Goal: Task Accomplishment & Management: Manage account settings

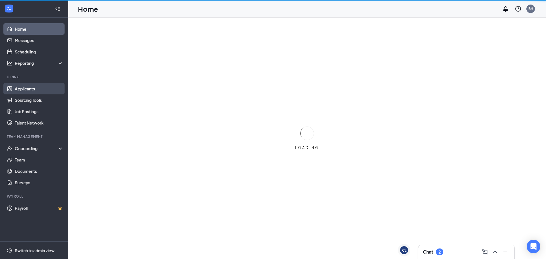
click at [40, 92] on link "Applicants" at bounding box center [39, 88] width 49 height 11
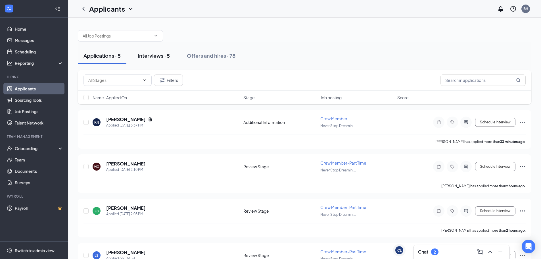
click at [156, 59] on div "Interviews · 5" at bounding box center [154, 55] width 32 height 7
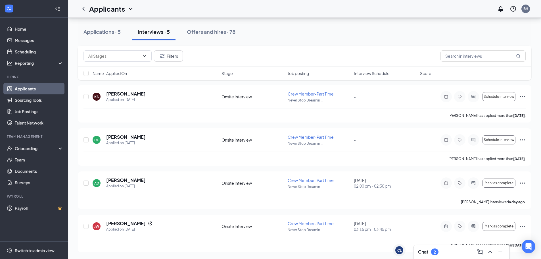
scroll to position [11, 0]
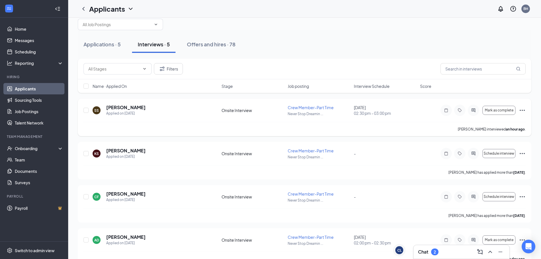
click at [521, 111] on icon "Ellipses" at bounding box center [522, 110] width 7 height 7
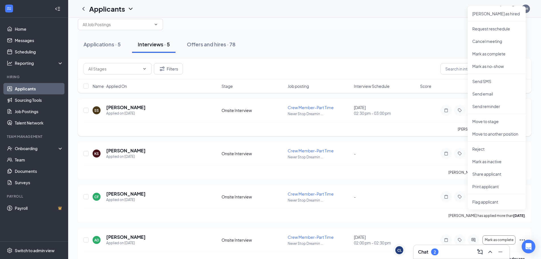
click at [406, 116] on span "02:30 pm - 03:00 pm" at bounding box center [385, 113] width 63 height 6
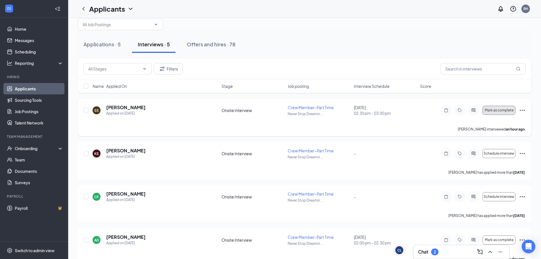
click at [496, 113] on button "Mark as complete" at bounding box center [499, 110] width 33 height 9
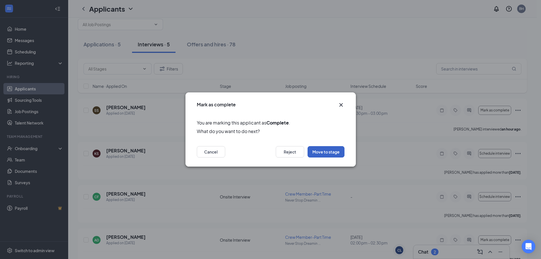
click at [341, 153] on button "Move to stage" at bounding box center [326, 151] width 37 height 11
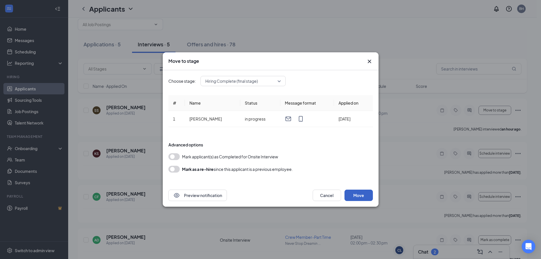
click at [364, 195] on button "Move" at bounding box center [359, 195] width 28 height 11
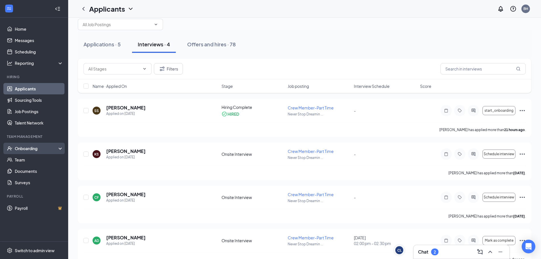
click at [37, 151] on div "Onboarding" at bounding box center [37, 148] width 44 height 6
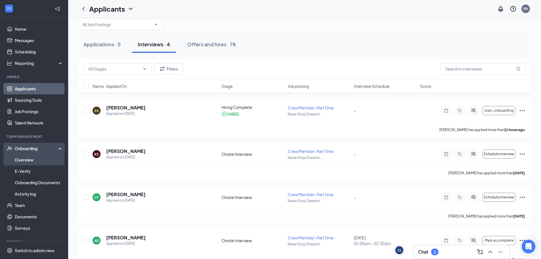
click at [39, 160] on link "Overview" at bounding box center [39, 159] width 49 height 11
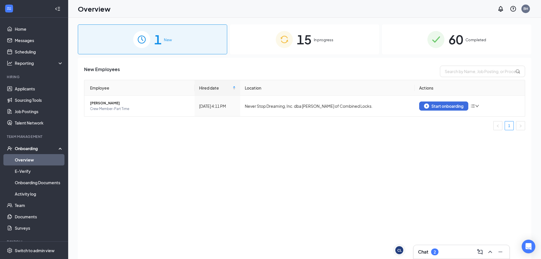
click at [284, 46] on img at bounding box center [284, 39] width 17 height 17
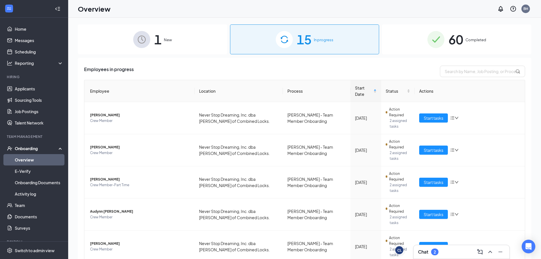
click at [186, 43] on div "1 New" at bounding box center [152, 39] width 149 height 30
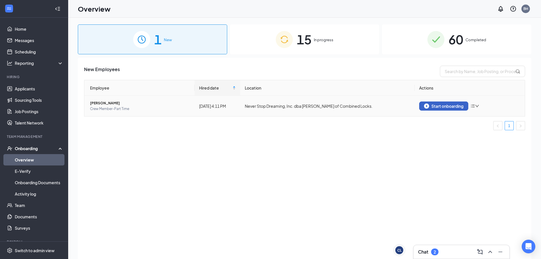
click at [464, 109] on button "Start onboarding" at bounding box center [443, 105] width 49 height 9
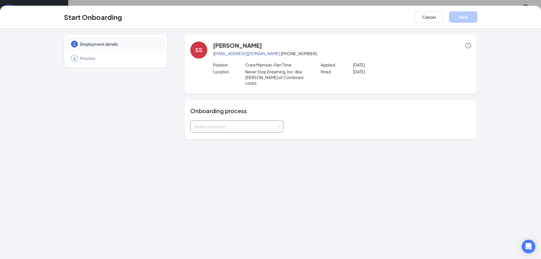
click at [279, 124] on div "Select a process" at bounding box center [237, 126] width 86 height 11
click at [260, 136] on li "[PERSON_NAME] - Team Member Onboarding" at bounding box center [236, 133] width 93 height 10
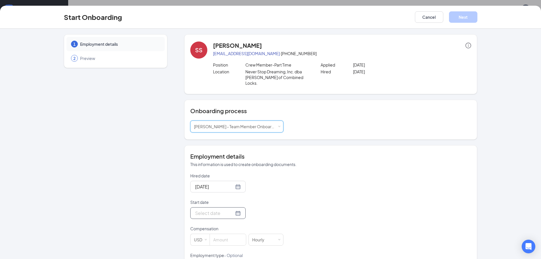
click at [235, 207] on div at bounding box center [217, 213] width 55 height 12
click at [227, 213] on div at bounding box center [217, 213] width 55 height 12
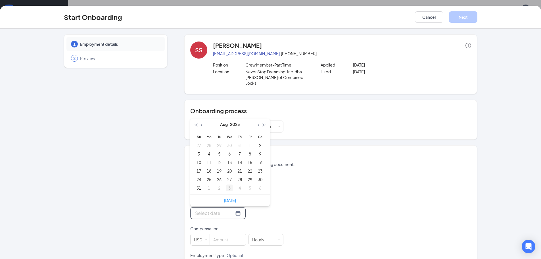
type input "[DATE]"
click at [230, 184] on div "3" at bounding box center [229, 187] width 7 height 7
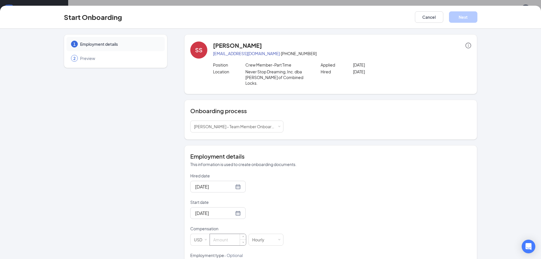
click at [230, 234] on input at bounding box center [228, 239] width 36 height 11
type input "10"
click at [380, 195] on div "Hired date [DATE] Start date [DATE] [DATE] Su Mo Tu We Th Fr Sa 31 1 2 3 4 5 6 …" at bounding box center [330, 252] width 281 height 159
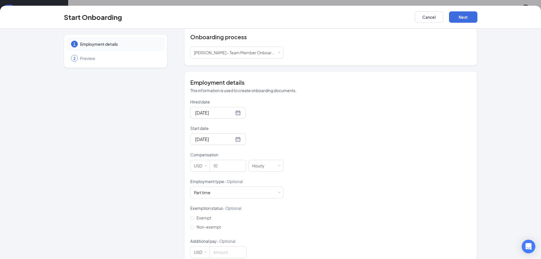
scroll to position [80, 0]
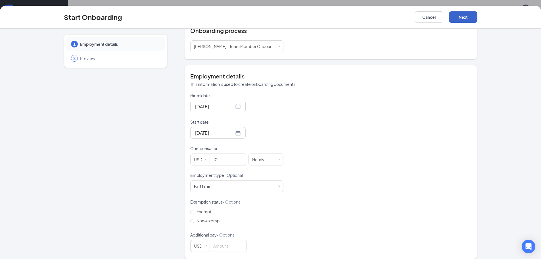
click at [458, 20] on button "Next" at bounding box center [463, 16] width 28 height 11
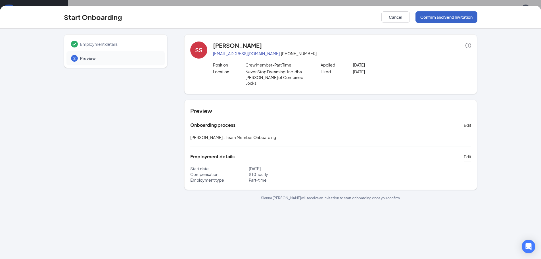
click at [449, 17] on button "Confirm and Send Invitation" at bounding box center [447, 16] width 62 height 11
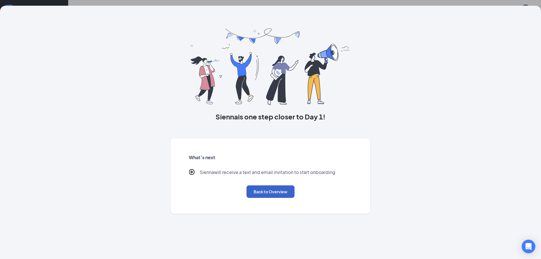
click at [274, 193] on button "Back to Overview" at bounding box center [271, 191] width 48 height 13
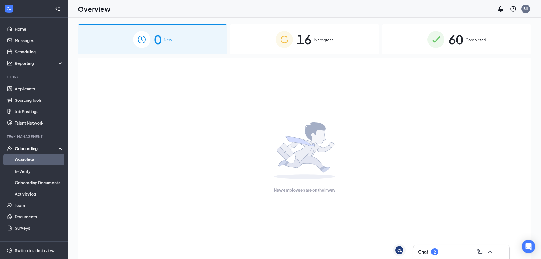
click at [257, 40] on div "16 In progress" at bounding box center [304, 39] width 149 height 30
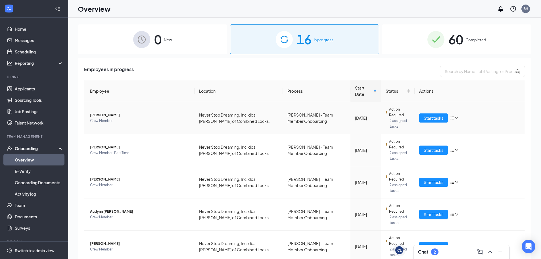
click at [465, 125] on td "Start tasks" at bounding box center [470, 118] width 110 height 32
click at [438, 115] on span "Start tasks" at bounding box center [434, 118] width 20 height 6
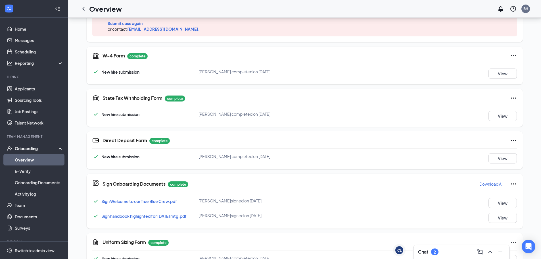
scroll to position [41, 0]
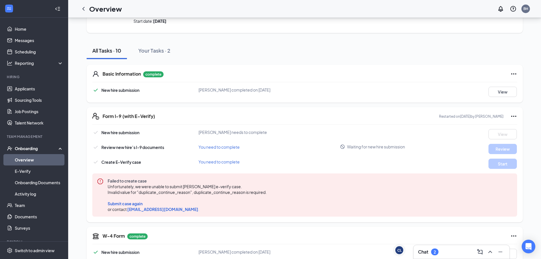
click at [511, 118] on icon "Ellipses" at bounding box center [514, 116] width 7 height 7
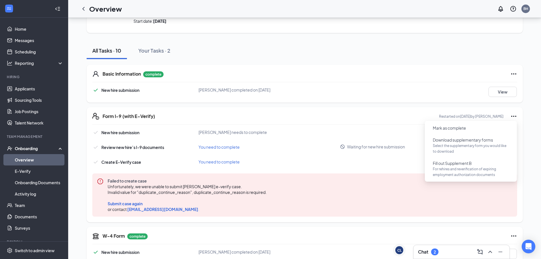
click at [531, 86] on div "CL [PERSON_NAME] Crew Member · Never Stop Dreaming, Inc. dba [PERSON_NAME] of C…" at bounding box center [305, 217] width 454 height 468
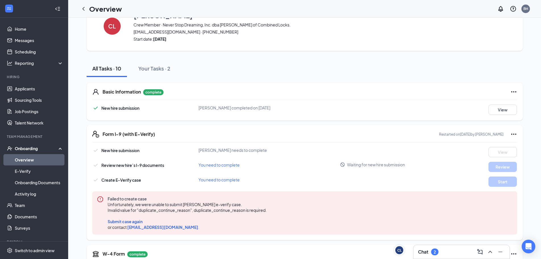
scroll to position [0, 0]
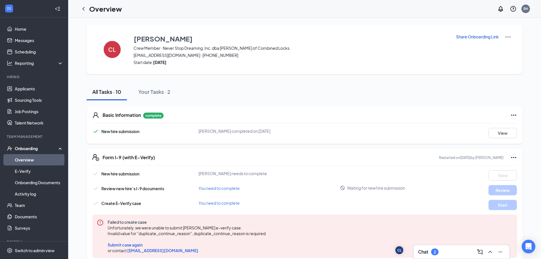
click at [479, 33] on div "CL [PERSON_NAME] Crew Member · Never Stop Dreaming, Inc. dba [PERSON_NAME] of C…" at bounding box center [305, 49] width 436 height 50
click at [476, 37] on p "Share Onboarding Link" at bounding box center [477, 37] width 43 height 6
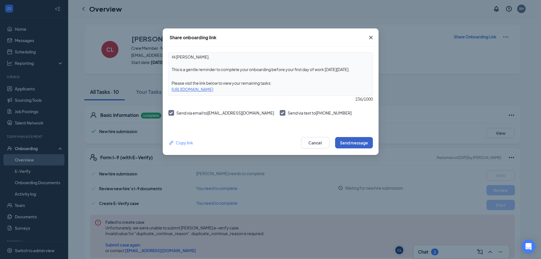
click at [363, 145] on button "Send message" at bounding box center [354, 142] width 38 height 11
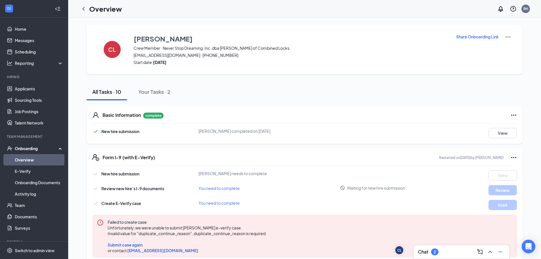
click at [442, 254] on div "Chat 2" at bounding box center [461, 251] width 87 height 9
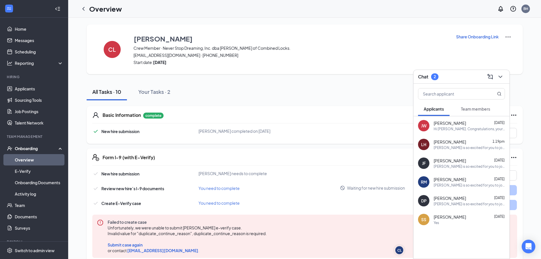
click at [477, 106] on div "Team members" at bounding box center [475, 109] width 29 height 6
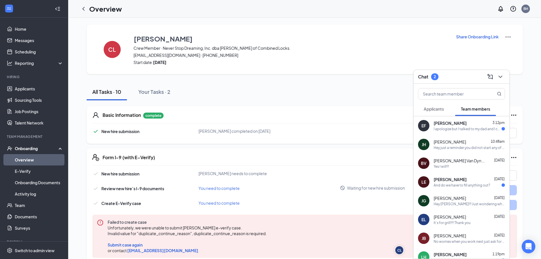
click at [459, 129] on div "I apologize but I talked to my dad and I cannot on 9/3 as it's the last food tr…" at bounding box center [468, 128] width 68 height 5
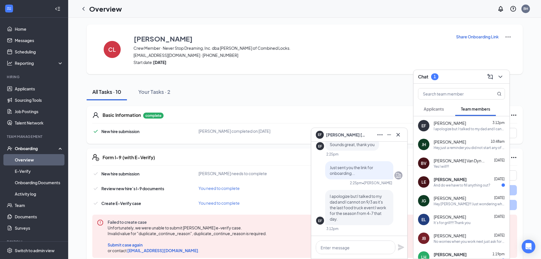
click at [368, 240] on div at bounding box center [359, 247] width 96 height 23
click at [365, 243] on textarea at bounding box center [356, 247] width 80 height 14
type textarea "okay,"
click at [442, 176] on span "[PERSON_NAME]" at bounding box center [450, 179] width 33 height 6
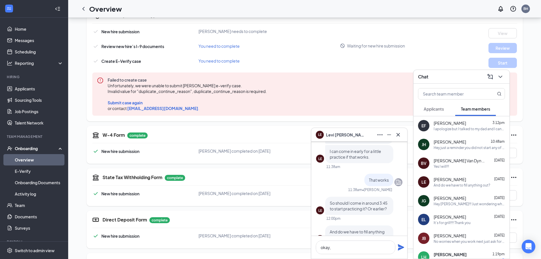
scroll to position [-28, 0]
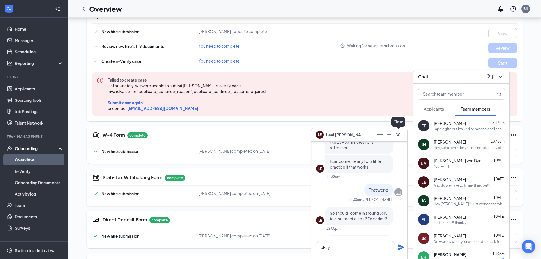
click at [399, 132] on icon "Cross" at bounding box center [398, 134] width 7 height 7
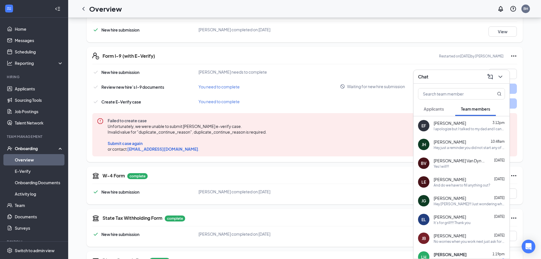
scroll to position [28, 0]
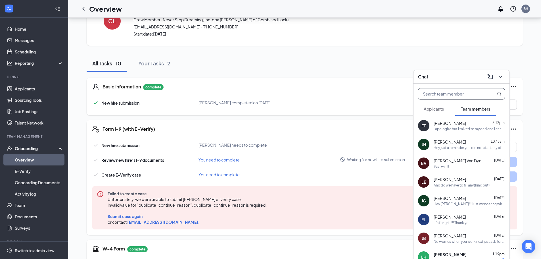
click at [449, 93] on input "text" at bounding box center [452, 93] width 67 height 11
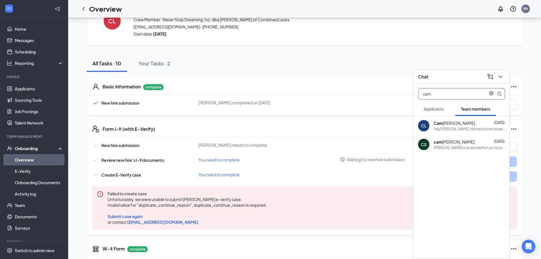
type input "cam"
click at [460, 122] on div "Cam [PERSON_NAME]" at bounding box center [454, 123] width 41 height 6
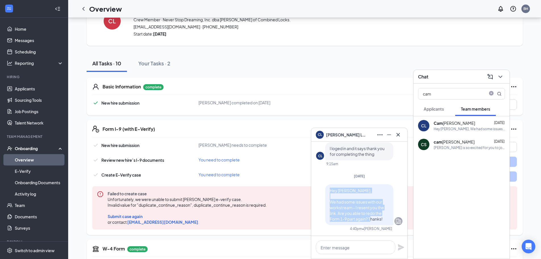
drag, startPoint x: 325, startPoint y: 191, endPoint x: 380, endPoint y: 218, distance: 60.9
click at [380, 218] on div "Hey [PERSON_NAME], We had some issues with our workstream - I resent you the li…" at bounding box center [359, 204] width 68 height 41
drag, startPoint x: 364, startPoint y: 217, endPoint x: 361, endPoint y: 217, distance: 3.4
drag, startPoint x: 361, startPoint y: 217, endPoint x: 375, endPoint y: 152, distance: 66.0
click at [375, 152] on span "I loged in and it says thank you for completing the thing" at bounding box center [357, 151] width 55 height 11
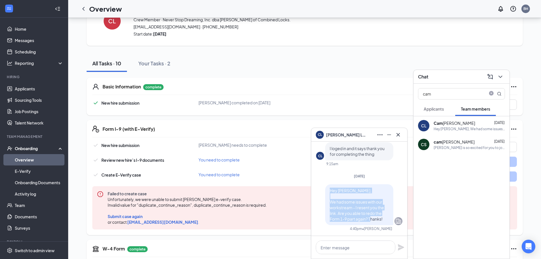
drag, startPoint x: 325, startPoint y: 191, endPoint x: 357, endPoint y: 205, distance: 34.5
click at [384, 220] on div "Hey [PERSON_NAME], We had some issues with our workstream - I resent you the li…" at bounding box center [359, 204] width 68 height 41
copy span "Hey [PERSON_NAME], We had some issues with our workstream - I resent you the li…"
click at [403, 131] on div "CL [PERSON_NAME]" at bounding box center [359, 135] width 96 height 14
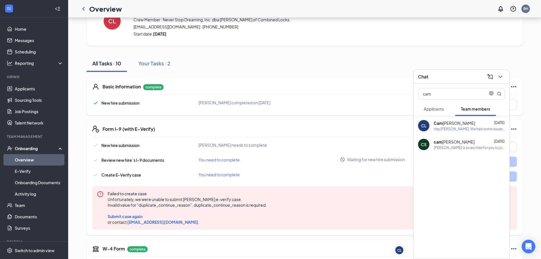
click at [496, 78] on button at bounding box center [500, 76] width 9 height 9
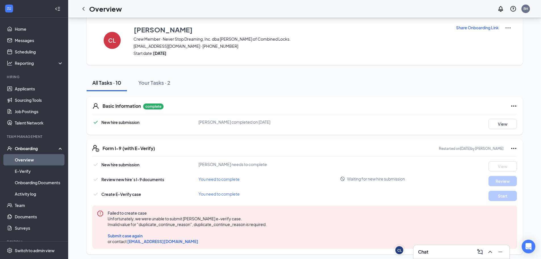
scroll to position [0, 0]
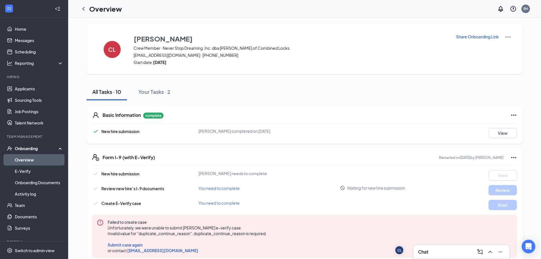
click at [481, 32] on div "CL [PERSON_NAME] Crew Member · Never Stop Dreaming, Inc. dba [PERSON_NAME] of C…" at bounding box center [305, 49] width 436 height 50
click at [481, 38] on p "Share Onboarding Link" at bounding box center [477, 37] width 43 height 6
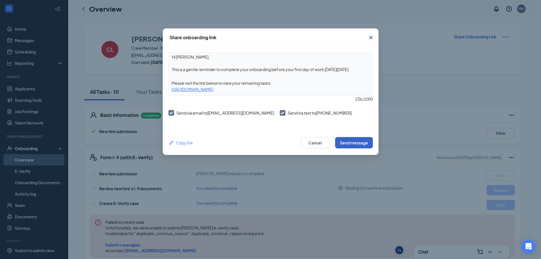
click at [359, 144] on button "Send message" at bounding box center [354, 142] width 38 height 11
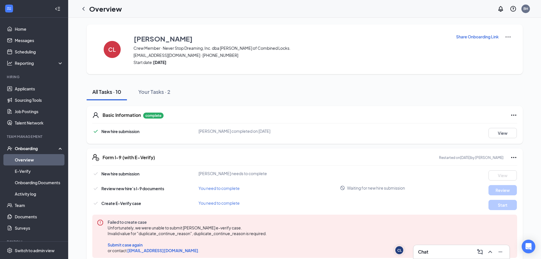
click at [457, 254] on div "Chat" at bounding box center [461, 251] width 87 height 9
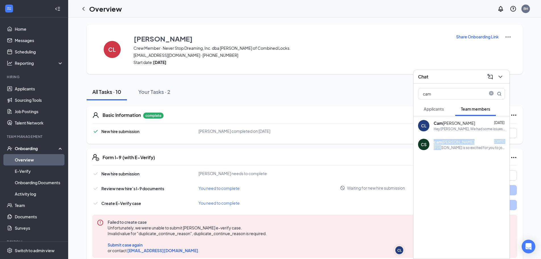
drag, startPoint x: 431, startPoint y: 174, endPoint x: 455, endPoint y: 166, distance: 25.4
click at [450, 170] on div "CL Cam [PERSON_NAME] [DATE] Hey [PERSON_NAME], We had some issues with our work…" at bounding box center [462, 187] width 96 height 142
click at [494, 93] on span "close-circle" at bounding box center [491, 93] width 7 height 7
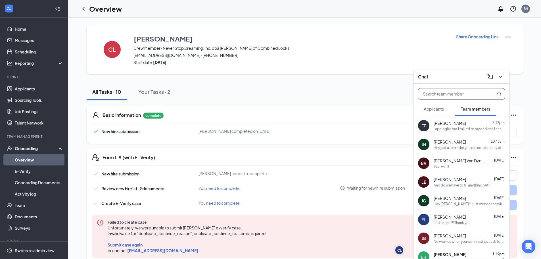
click at [454, 131] on div "I apologize but I talked to my dad and I cannot on 9/3 as it's the last food tr…" at bounding box center [469, 128] width 71 height 5
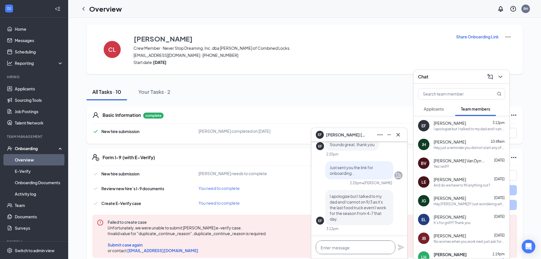
click at [379, 247] on textarea at bounding box center [356, 247] width 80 height 14
click at [343, 247] on textarea at bounding box center [356, 247] width 80 height 14
type textarea "[DATE] 2pm at the store"
click at [404, 247] on icon "Plane" at bounding box center [401, 247] width 6 height 6
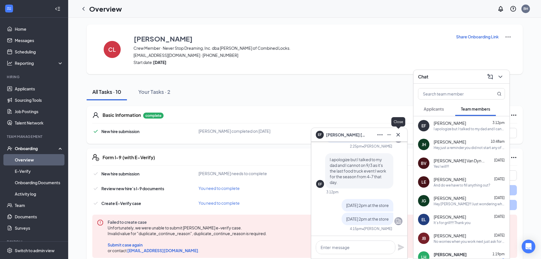
click at [395, 136] on button at bounding box center [398, 134] width 9 height 9
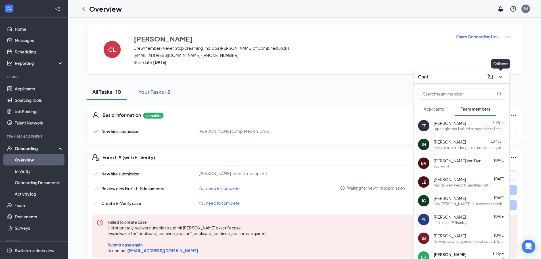
click at [503, 79] on icon "ChevronDown" at bounding box center [500, 76] width 7 height 7
